Goal: Task Accomplishment & Management: Complete application form

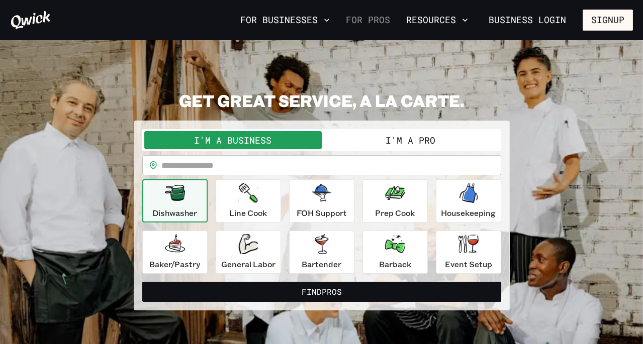
click at [383, 20] on link "For Pros" at bounding box center [368, 20] width 52 height 17
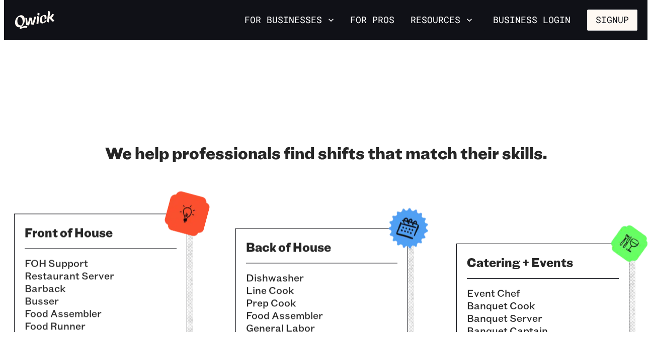
scroll to position [251, 0]
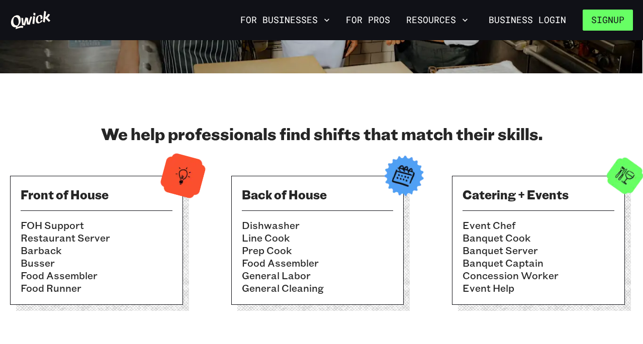
click at [598, 26] on button "Signup" at bounding box center [608, 20] width 50 height 21
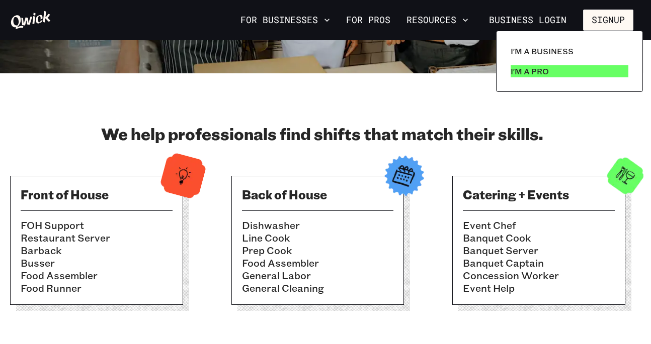
click at [546, 74] on p "I'm a Pro" at bounding box center [529, 71] width 38 height 12
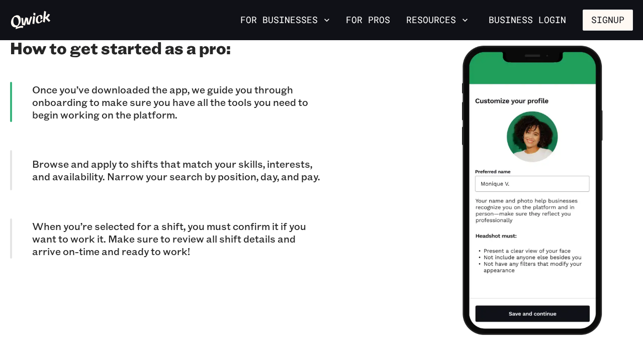
scroll to position [905, 0]
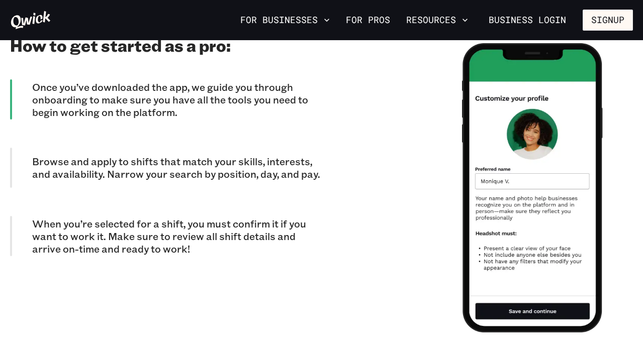
click at [145, 174] on p "Browse and apply to shifts that match your skills, interests, and availability.…" at bounding box center [177, 167] width 290 height 25
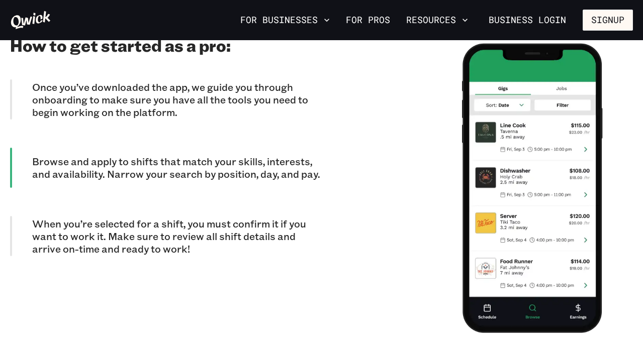
click at [166, 105] on p "Once you’ve downloaded the app, we guide you through onboarding to make sure yo…" at bounding box center [177, 100] width 290 height 38
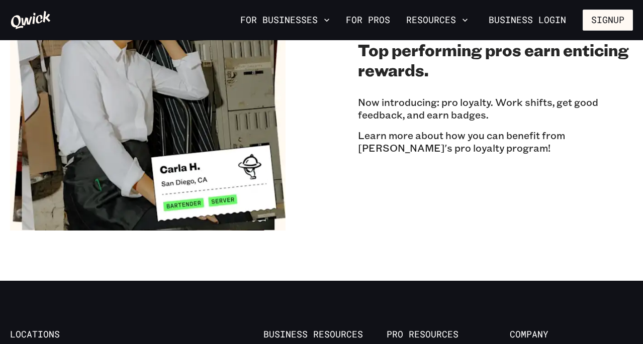
scroll to position [1861, 0]
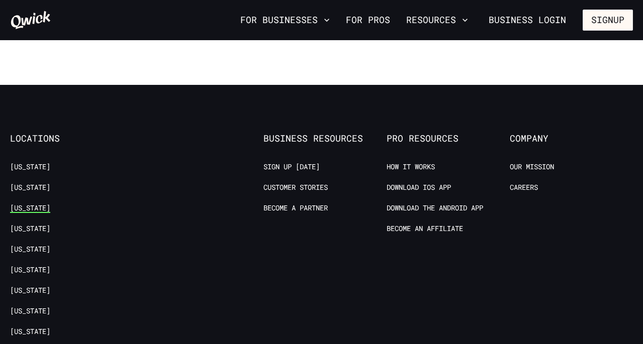
click at [29, 205] on link "[US_STATE]" at bounding box center [30, 209] width 40 height 10
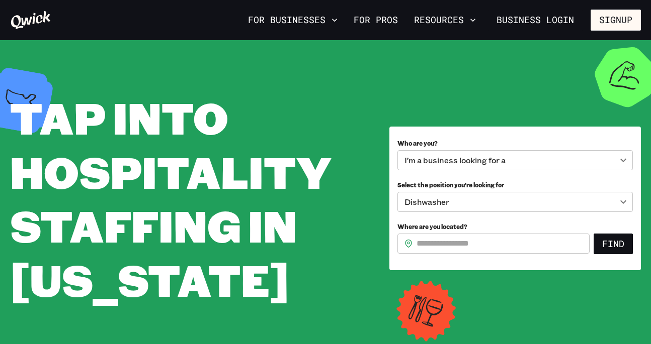
click at [529, 159] on body "**********" at bounding box center [325, 172] width 651 height 344
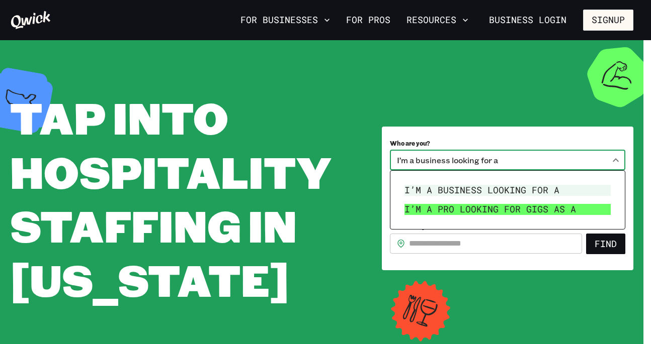
click at [508, 210] on li "I’m a pro looking for Gigs as a" at bounding box center [507, 209] width 214 height 19
type input "***"
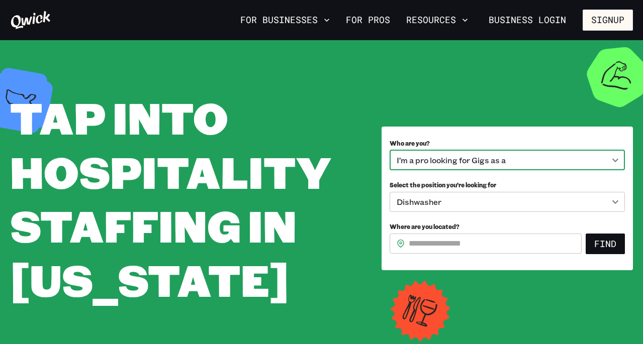
click at [479, 203] on body "**********" at bounding box center [321, 172] width 643 height 344
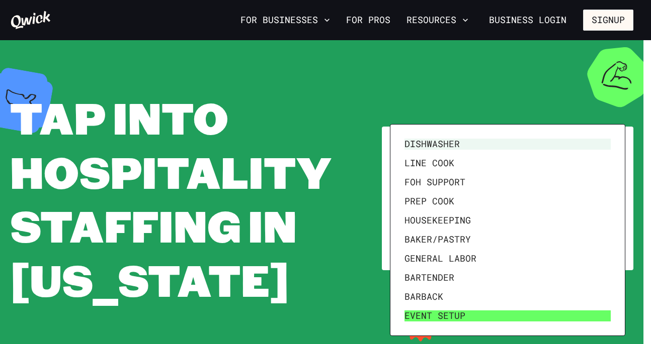
click at [474, 315] on li "Event Setup" at bounding box center [507, 316] width 214 height 19
type input "**********"
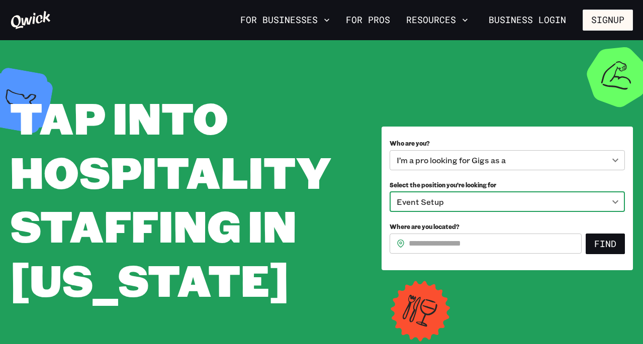
click at [485, 250] on input "Where are you located?" at bounding box center [495, 244] width 173 height 20
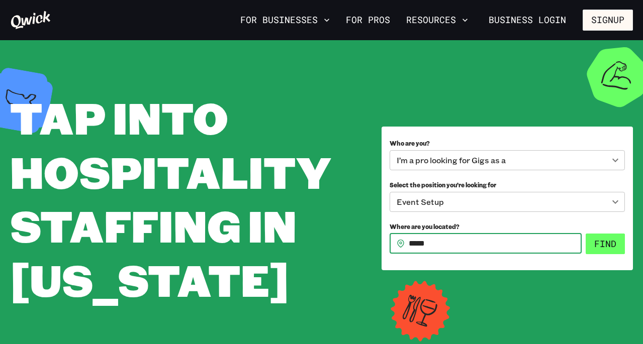
click at [601, 246] on button "Find" at bounding box center [605, 244] width 39 height 21
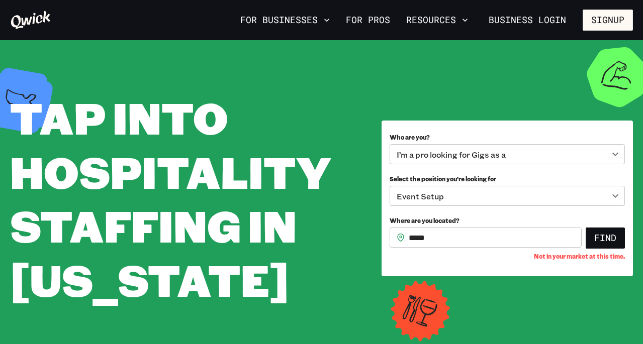
click at [451, 240] on input "*****" at bounding box center [495, 238] width 173 height 20
type input "*"
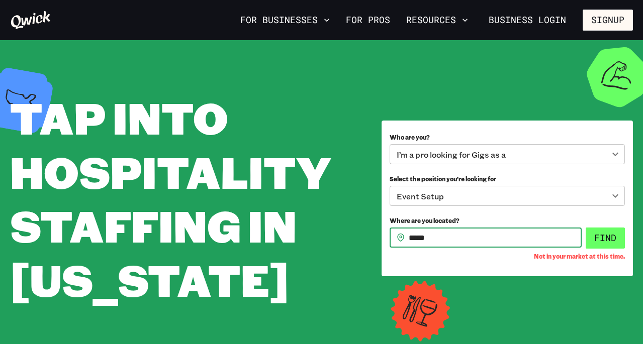
type input "*****"
click at [606, 232] on button "Find" at bounding box center [605, 238] width 39 height 21
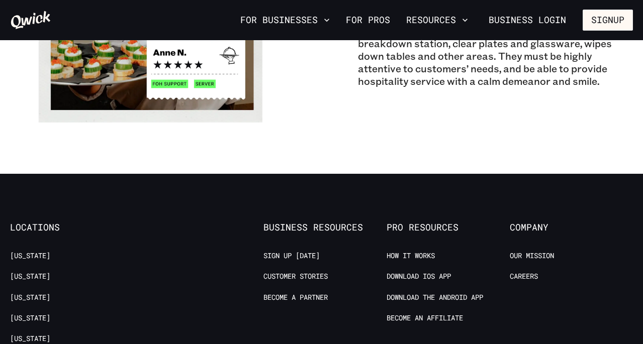
scroll to position [1106, 0]
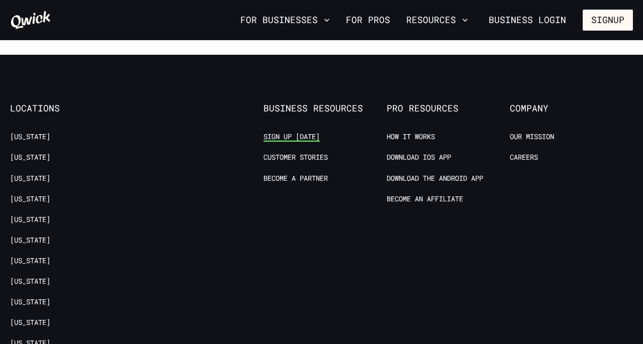
click at [289, 132] on link "Sign up [DATE]" at bounding box center [292, 137] width 56 height 10
click at [374, 16] on link "For Pros" at bounding box center [368, 20] width 52 height 17
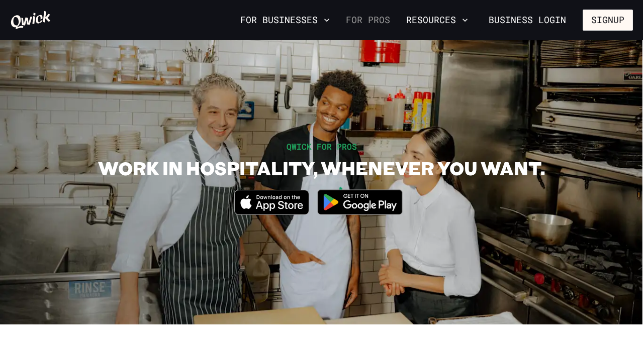
click at [376, 17] on link "For Pros" at bounding box center [368, 20] width 52 height 17
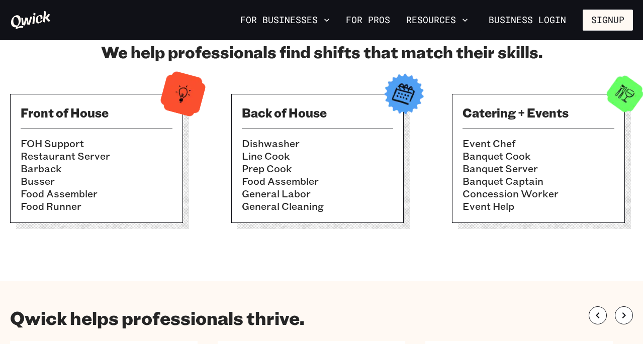
scroll to position [402, 0]
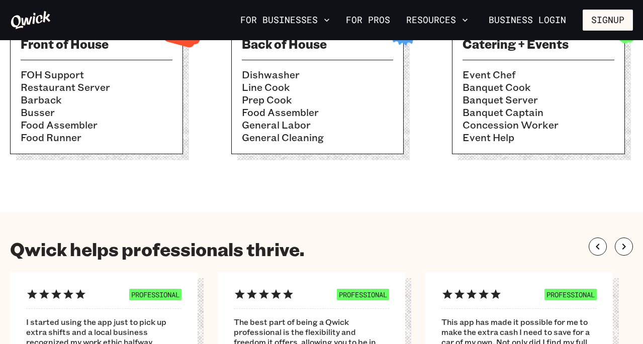
click at [498, 88] on li "Banquet Cook" at bounding box center [539, 87] width 152 height 13
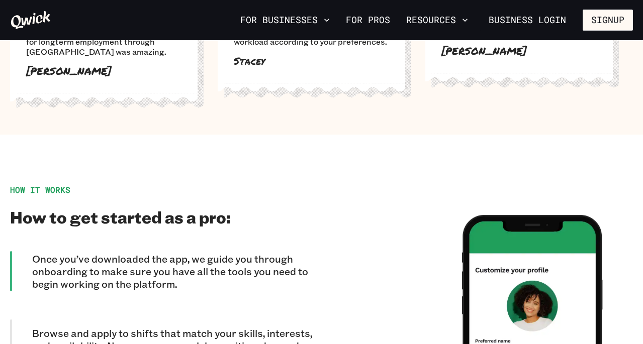
scroll to position [805, 0]
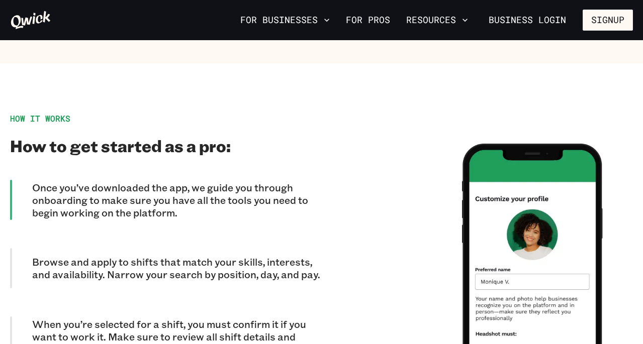
click at [229, 205] on p "Once you’ve downloaded the app, we guide you through onboarding to make sure yo…" at bounding box center [177, 201] width 290 height 38
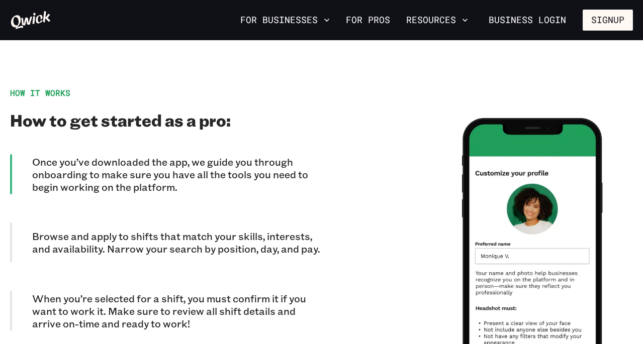
scroll to position [855, 0]
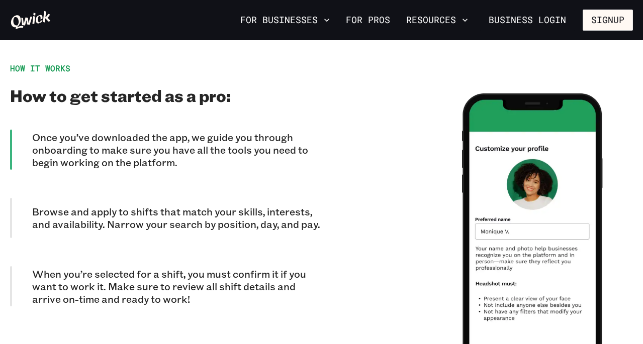
click at [218, 220] on p "Browse and apply to shifts that match your skills, interests, and availability.…" at bounding box center [177, 218] width 290 height 25
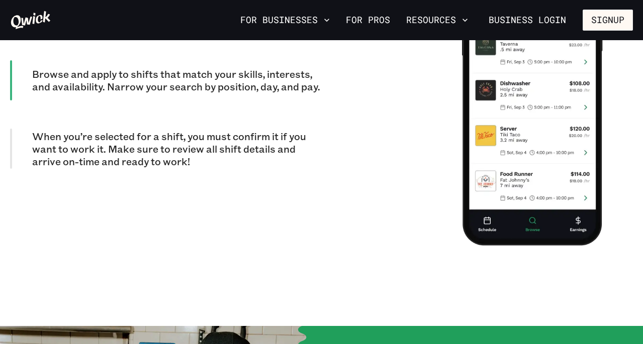
scroll to position [1006, 0]
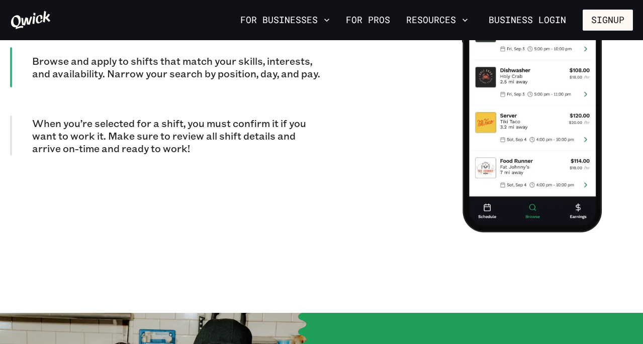
click at [211, 140] on p "When you’re selected for a shift, you must confirm it if you want to work it. M…" at bounding box center [177, 136] width 290 height 38
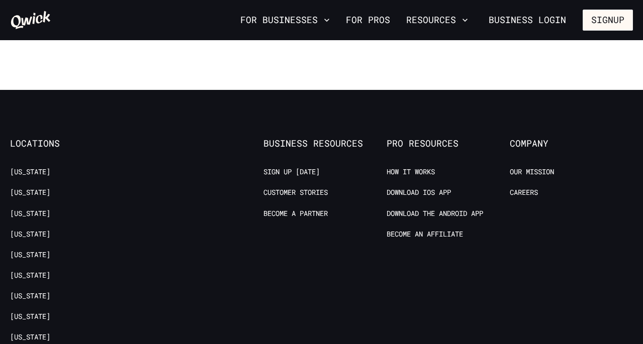
scroll to position [1861, 0]
